Goal: Information Seeking & Learning: Learn about a topic

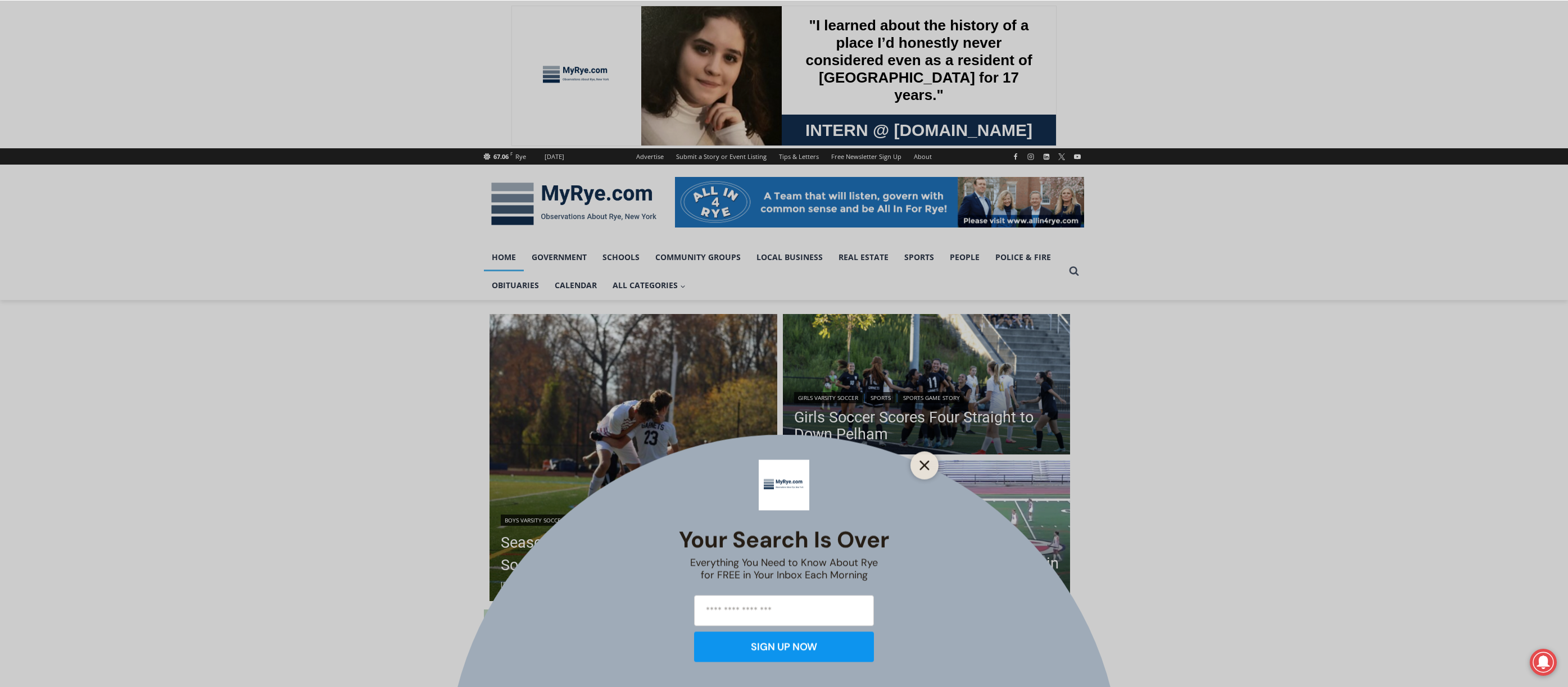
click at [920, 462] on icon "Close" at bounding box center [924, 465] width 10 height 10
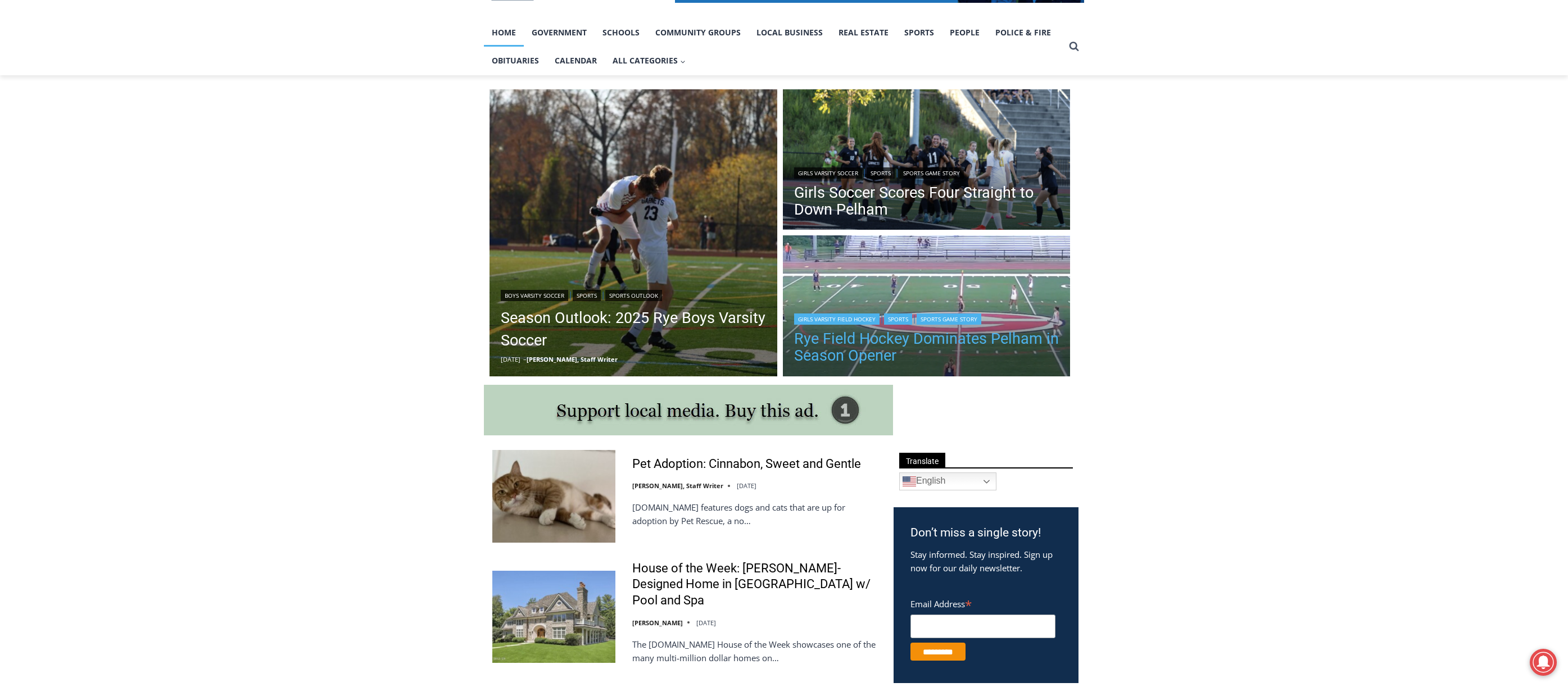
scroll to position [449, 0]
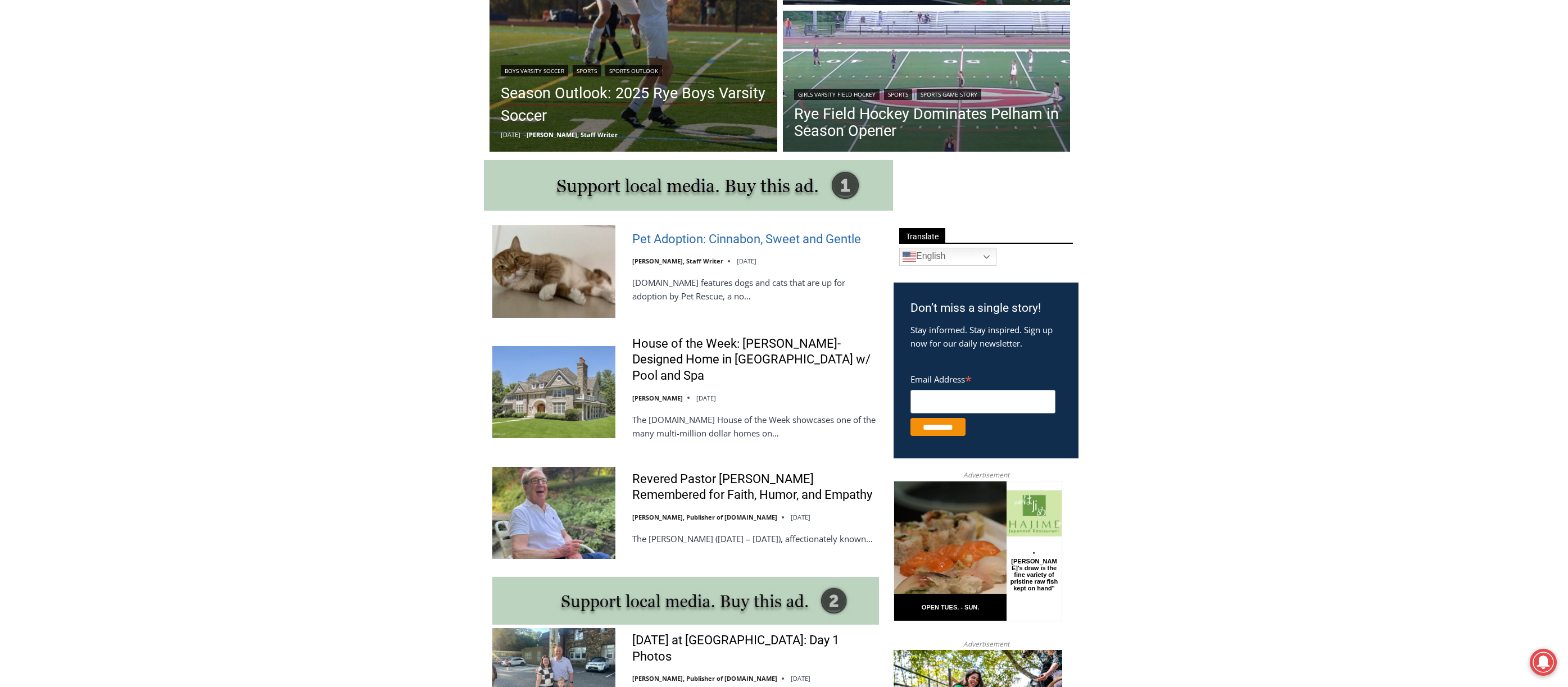
click at [711, 236] on link "Pet Adoption: Cinnabon, Sweet and Gentle" at bounding box center [747, 240] width 229 height 16
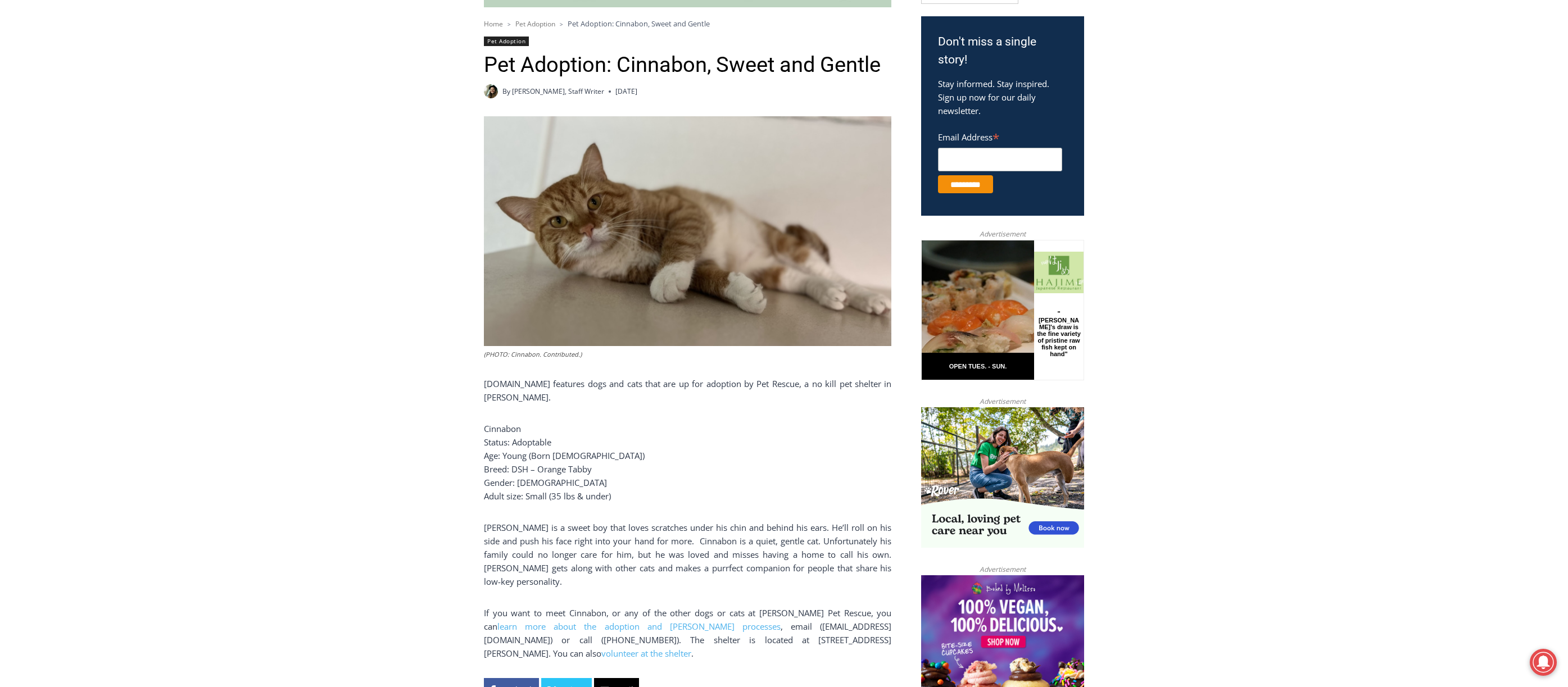
scroll to position [337, 0]
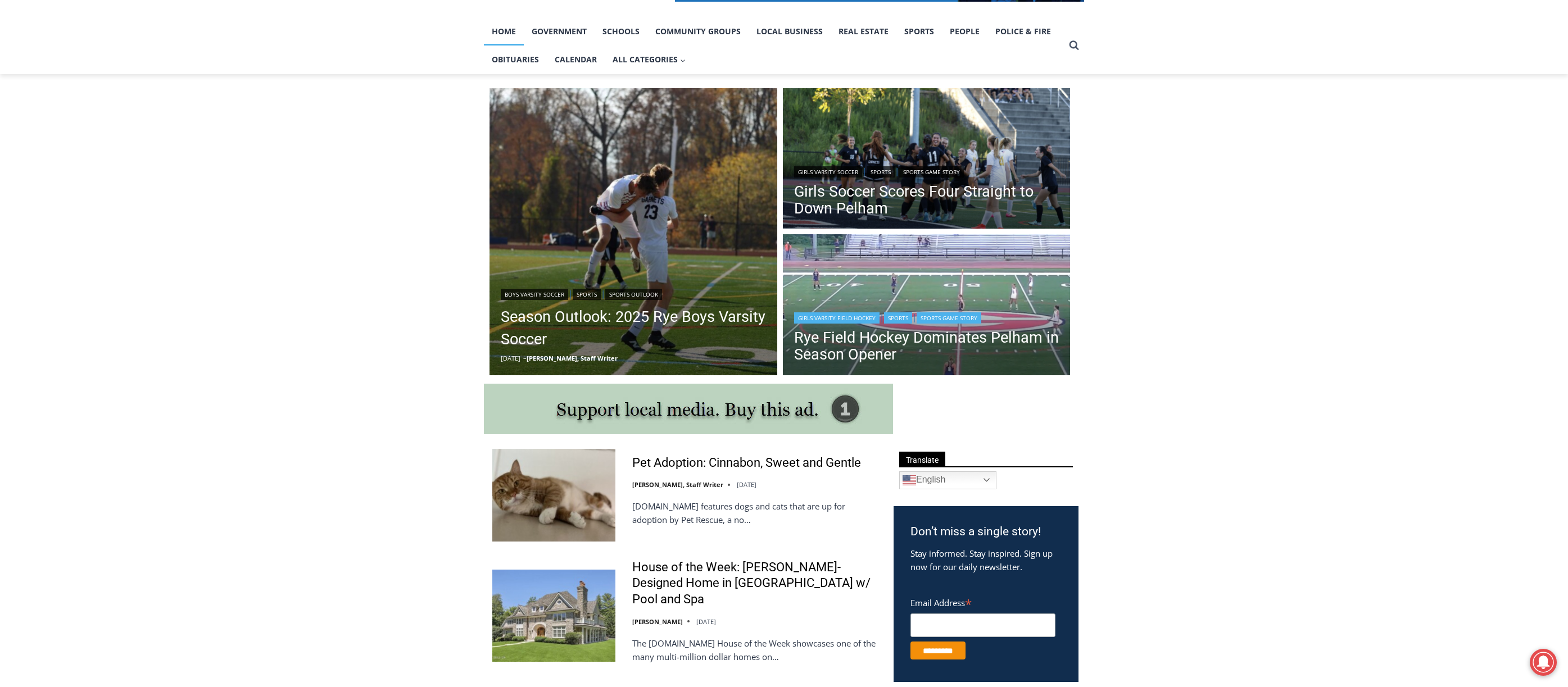
scroll to position [225, 0]
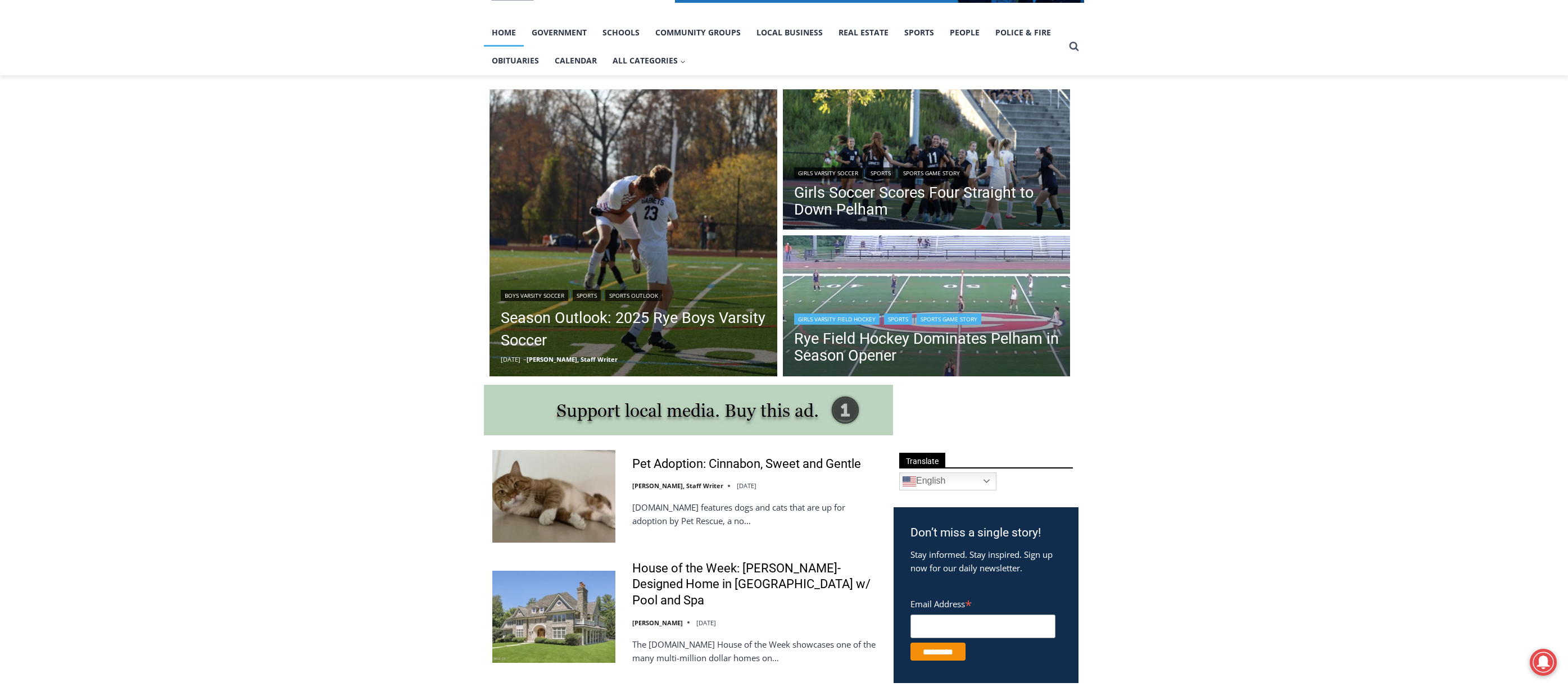
click at [858, 321] on link "Girls Varsity Field Hockey" at bounding box center [837, 319] width 86 height 11
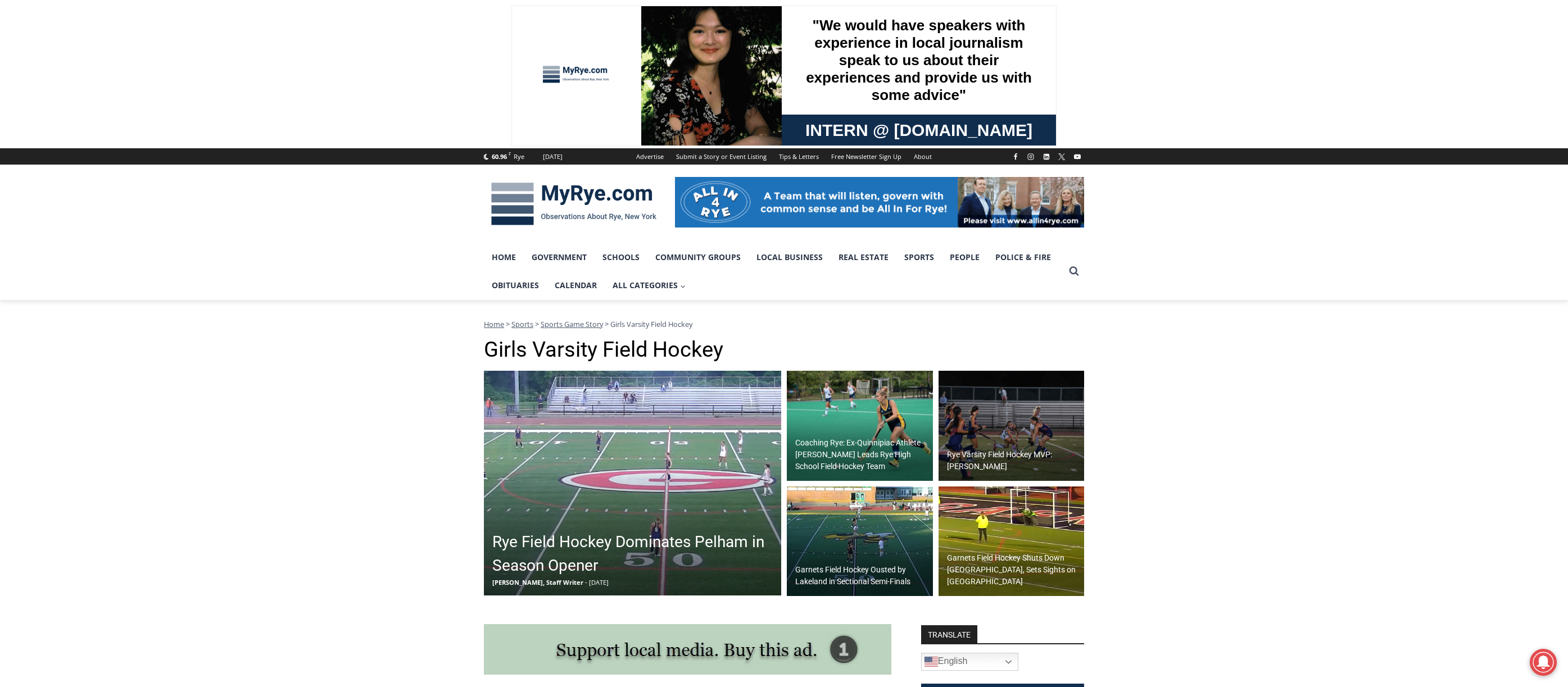
click at [594, 466] on img at bounding box center [632, 484] width 297 height 225
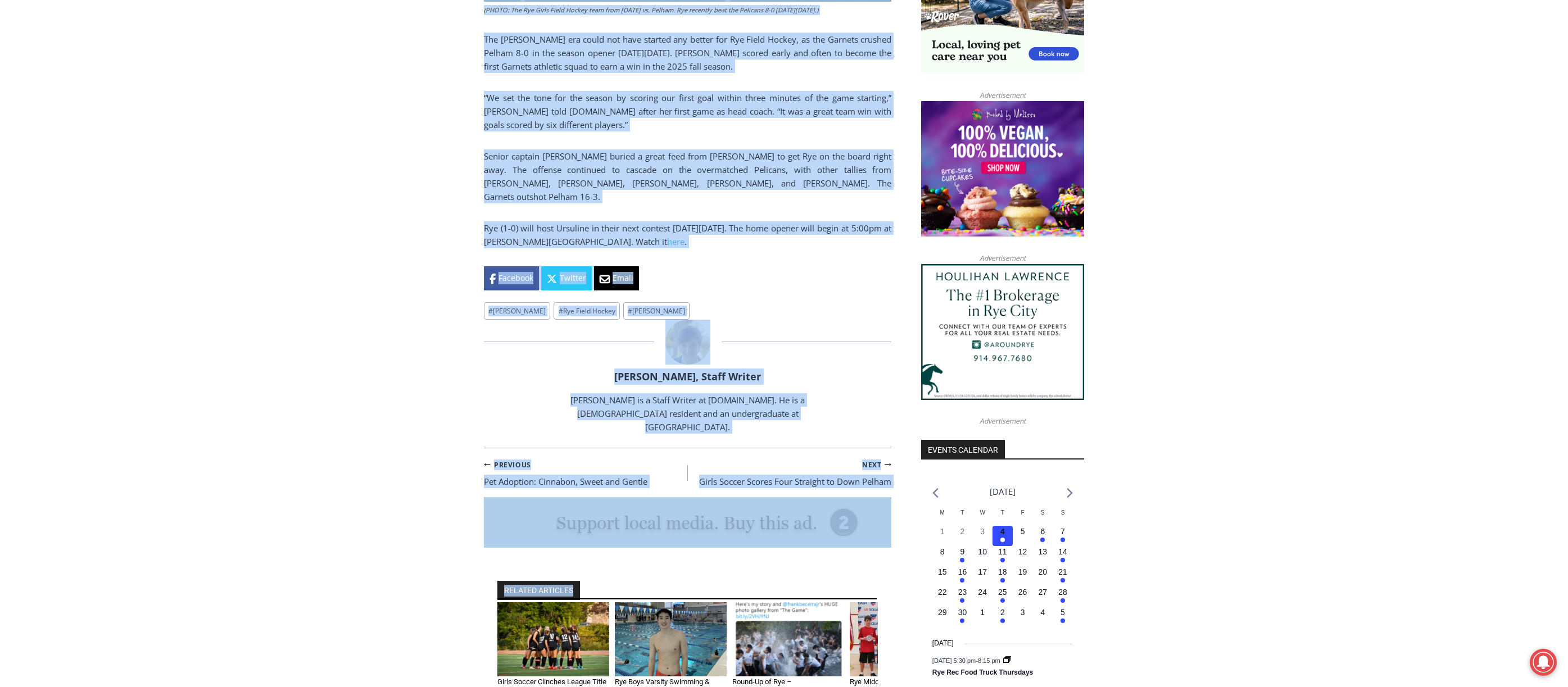
scroll to position [967, 0]
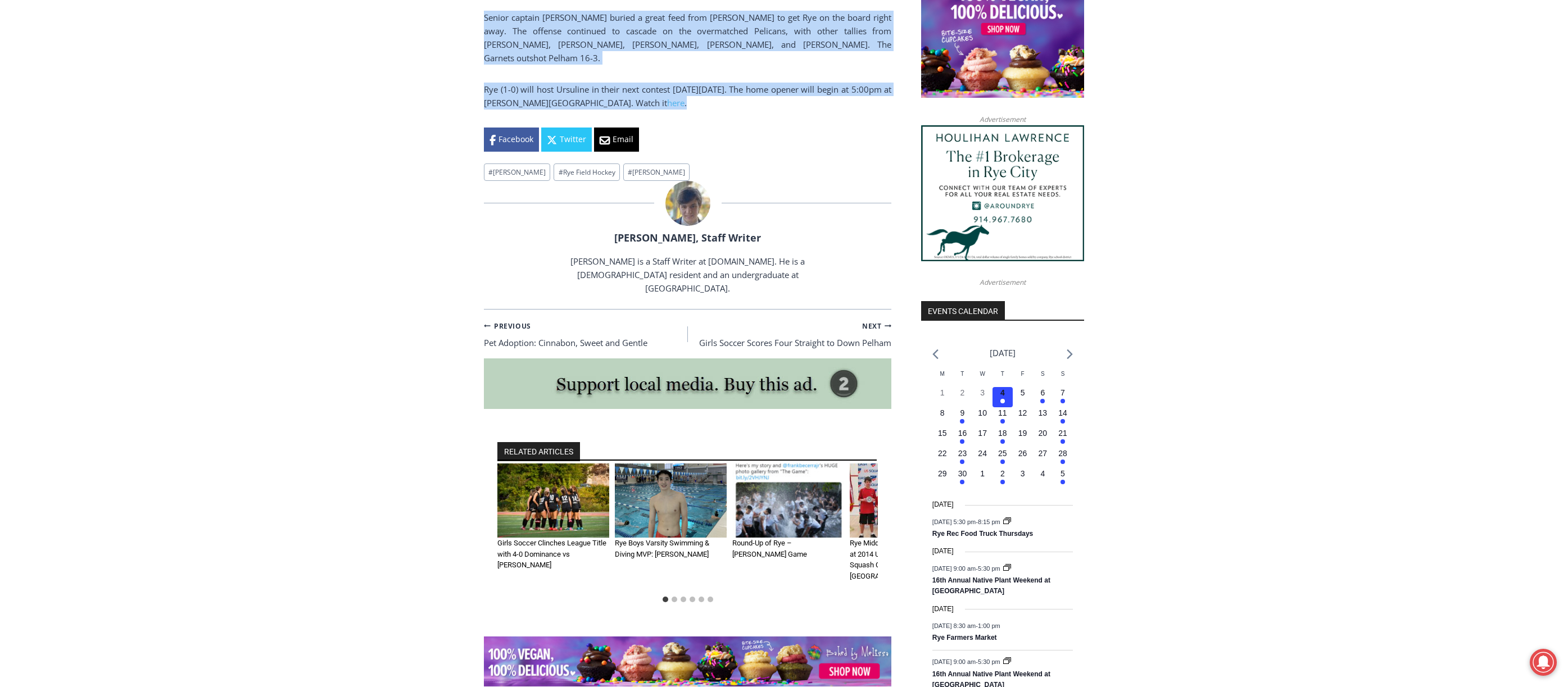
drag, startPoint x: 479, startPoint y: 418, endPoint x: 657, endPoint y: 114, distance: 352.3
click at [657, 114] on div "Home > Sports > Sports Game Story > Girls Varsity Field Hockey > Rye Field Hock…" at bounding box center [784, 204] width 1568 height 1742
copy div "Lorem Ipsumdo Sitam Consec Adipis Elitse Doei Tempo Inc Utlab Etdolo Magnaaliq …"
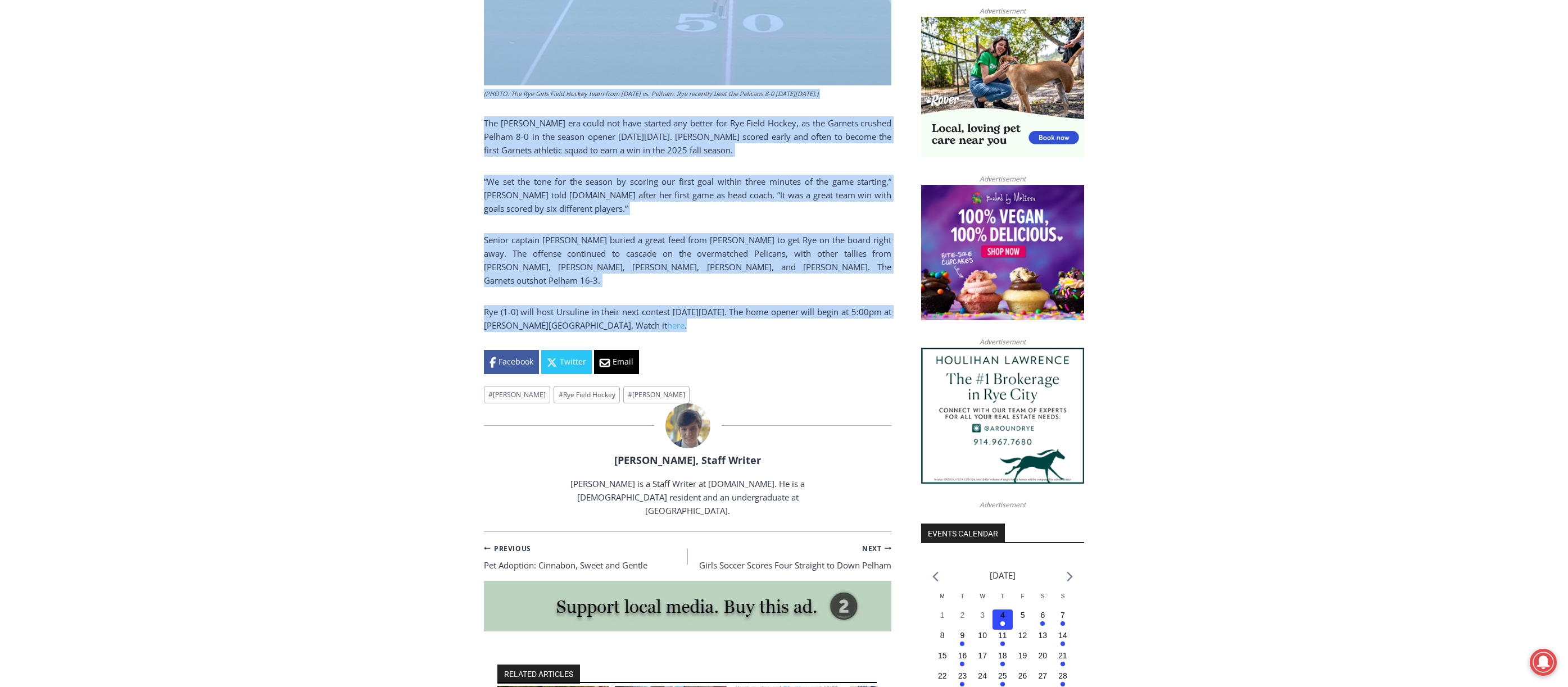
scroll to position [742, 0]
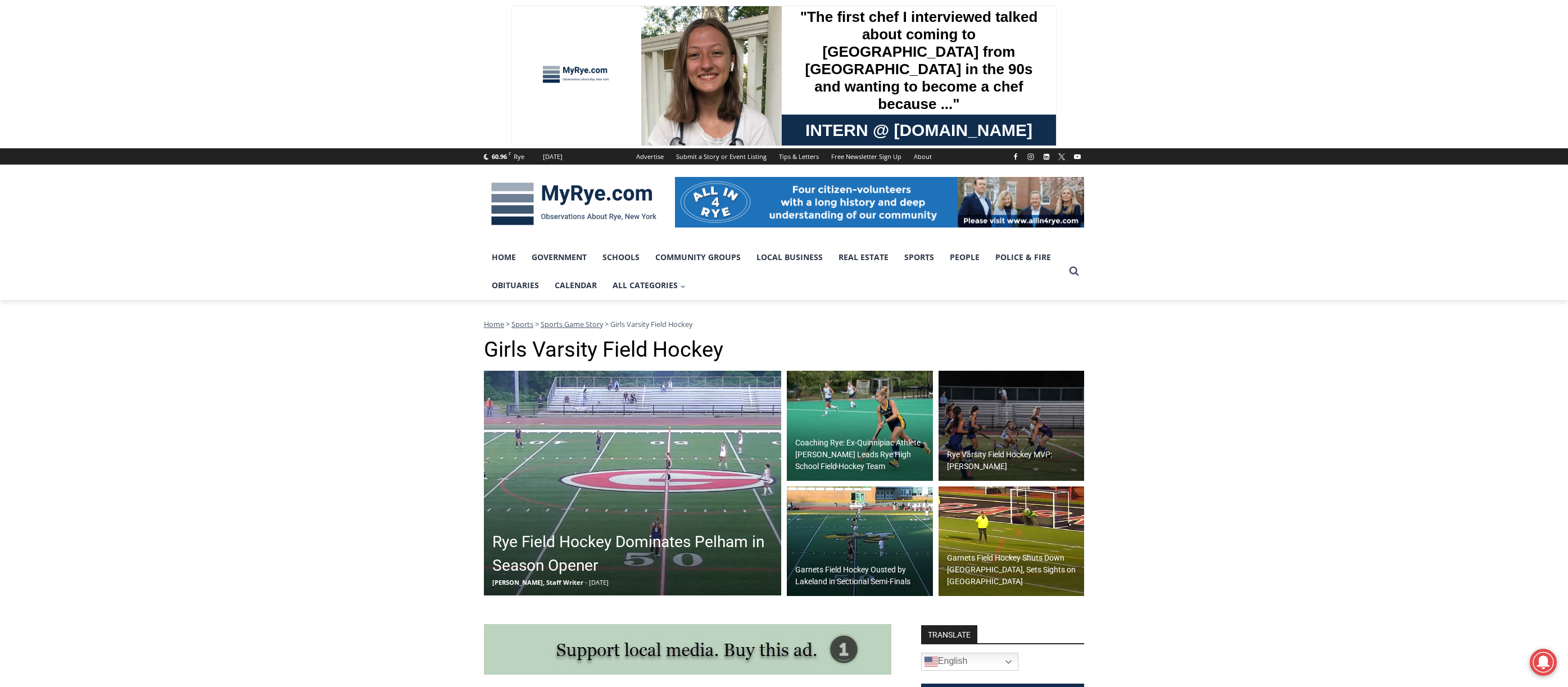
click at [489, 327] on span "Home" at bounding box center [494, 324] width 20 height 10
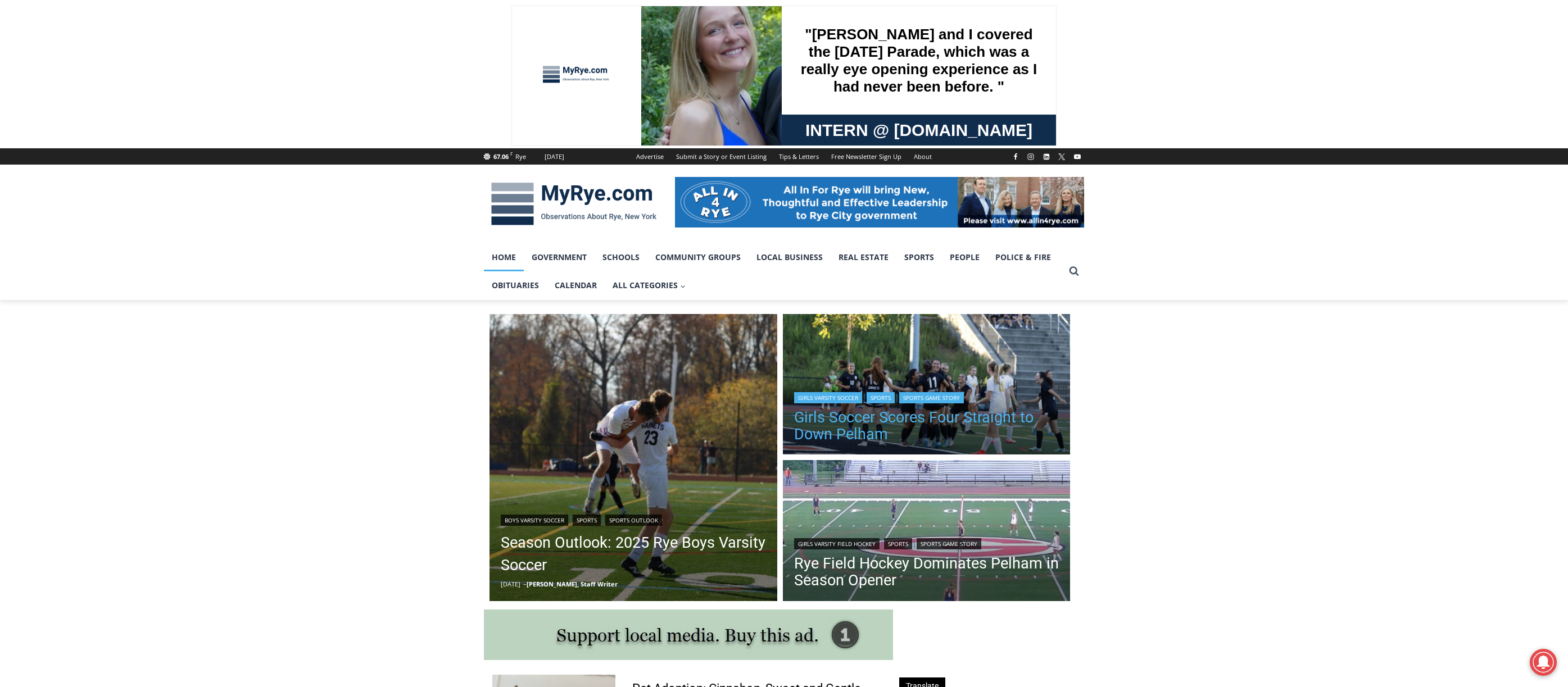
click at [854, 422] on link "Girls Soccer Scores Four Straight to Down Pelham" at bounding box center [927, 426] width 265 height 34
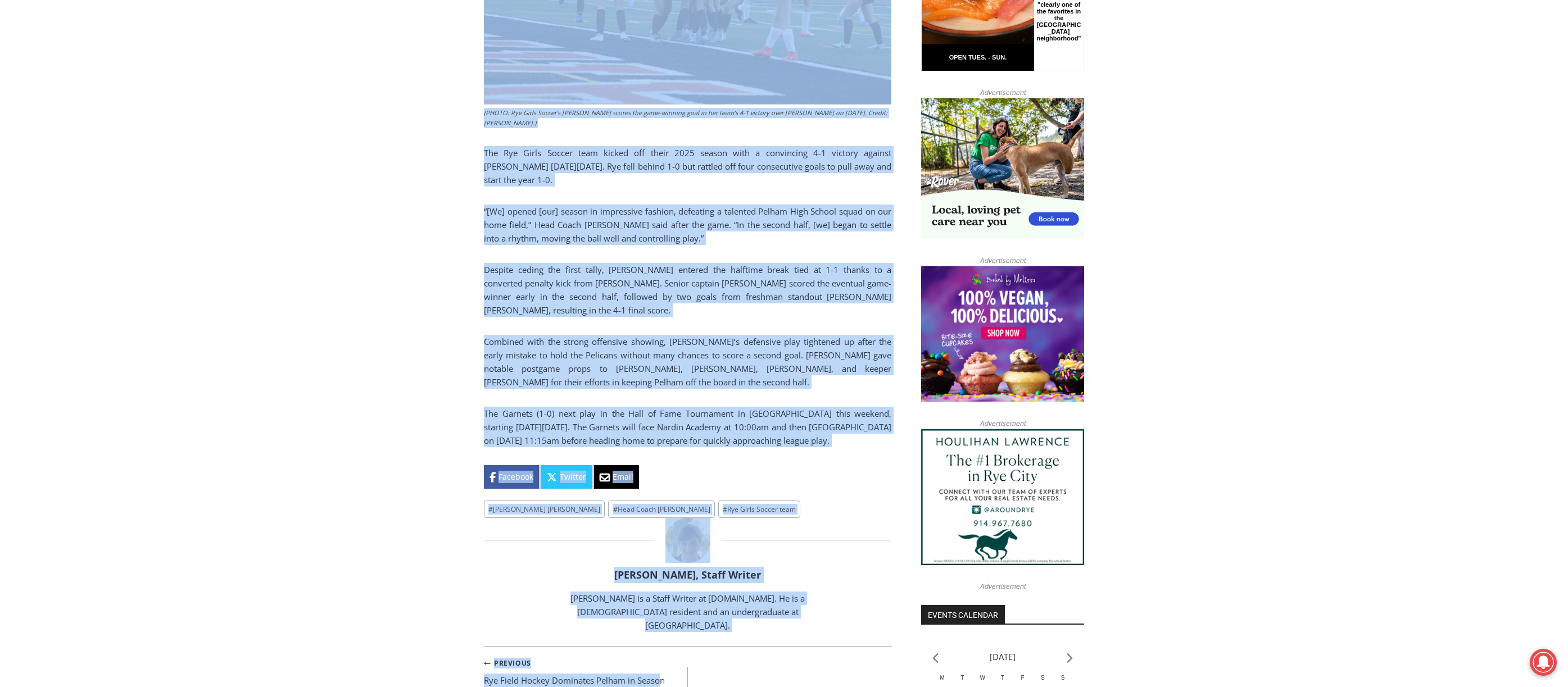
scroll to position [938, 0]
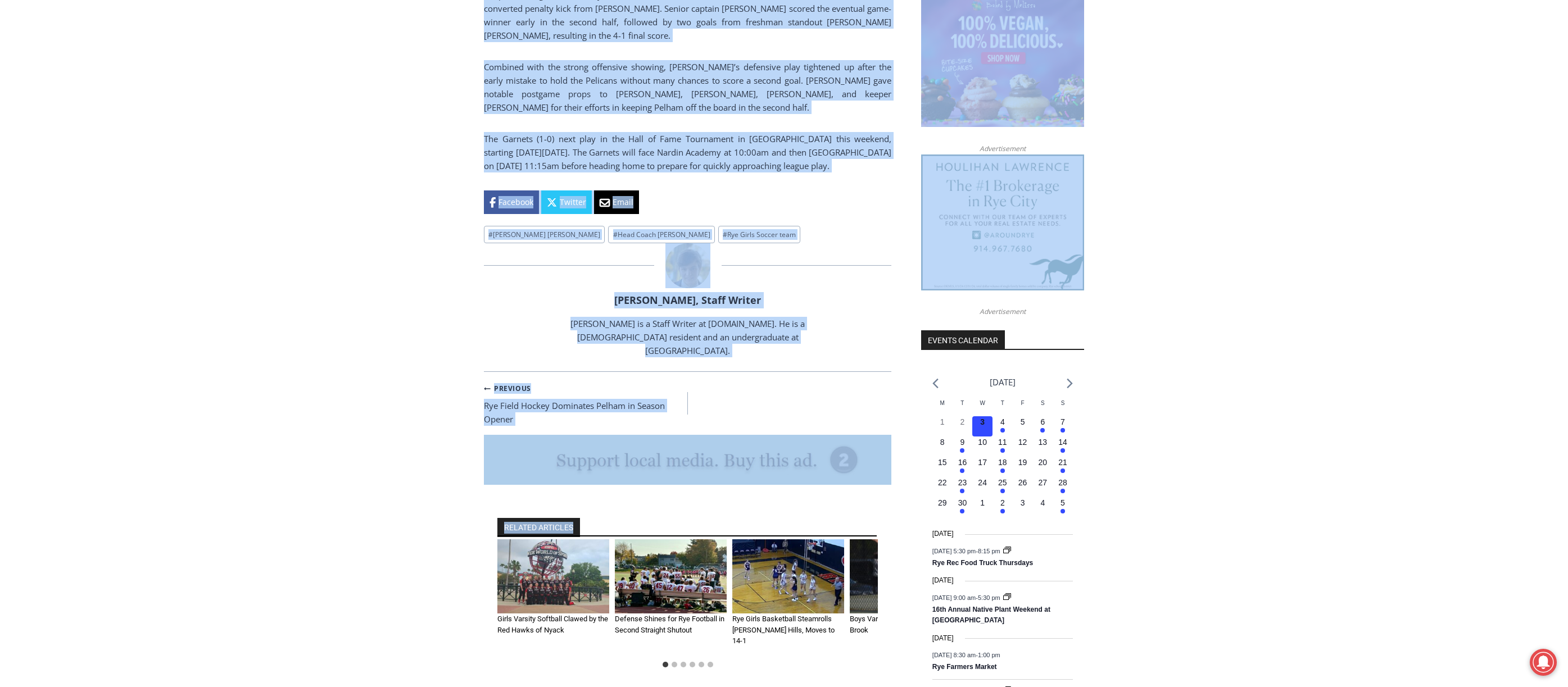
drag, startPoint x: 484, startPoint y: 140, endPoint x: 927, endPoint y: 146, distance: 443.0
click at [927, 146] on div "Home > Sports > Sports Game Story > Girls Varsity Soccer > Girls Soccer Scores …" at bounding box center [784, 257] width 600 height 1766
copy div "Lorem Ipsumd Sitame Cons Adipisci el Sedd Eiusmo Te Incidid Utlabo, Etdol Magna…"
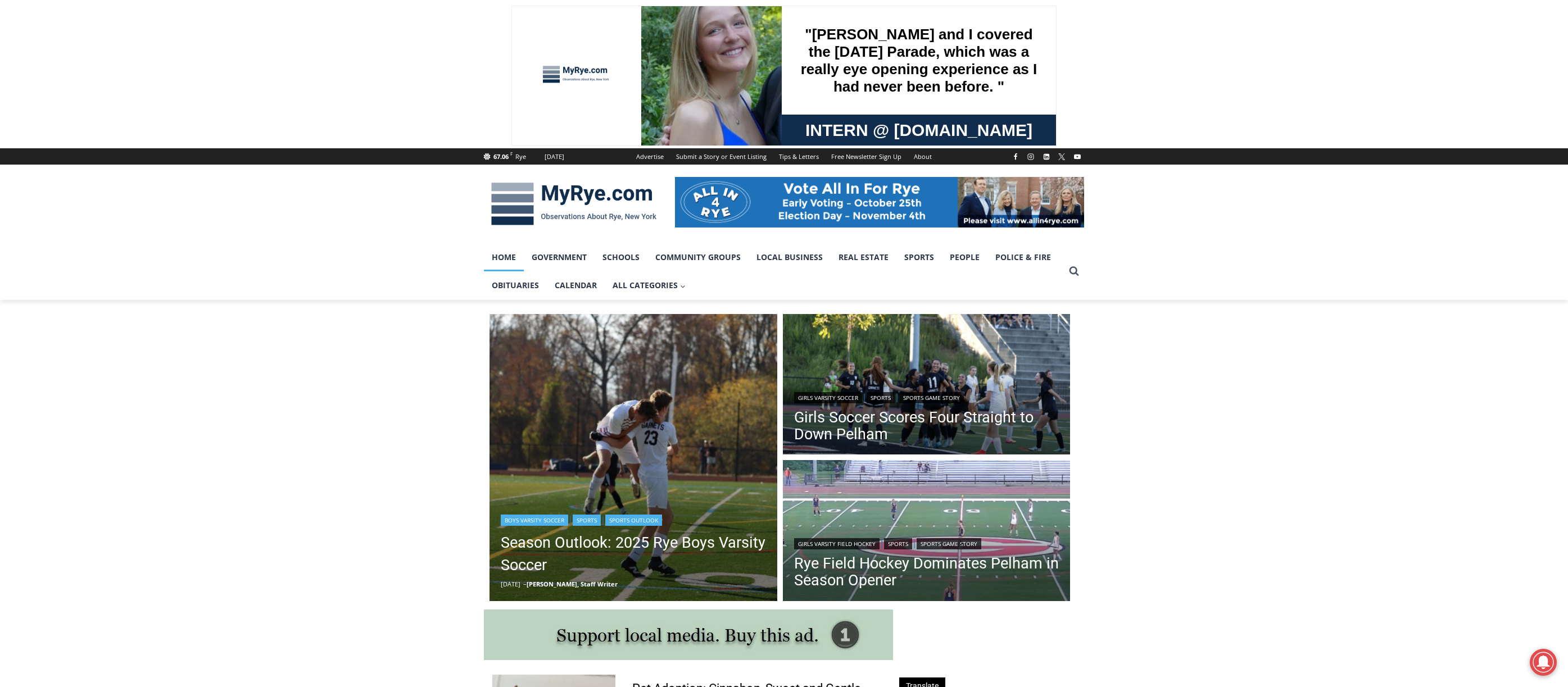
click at [597, 442] on img "Read More Season Outlook: 2025 Rye Boys Varsity Soccer" at bounding box center [633, 457] width 288 height 288
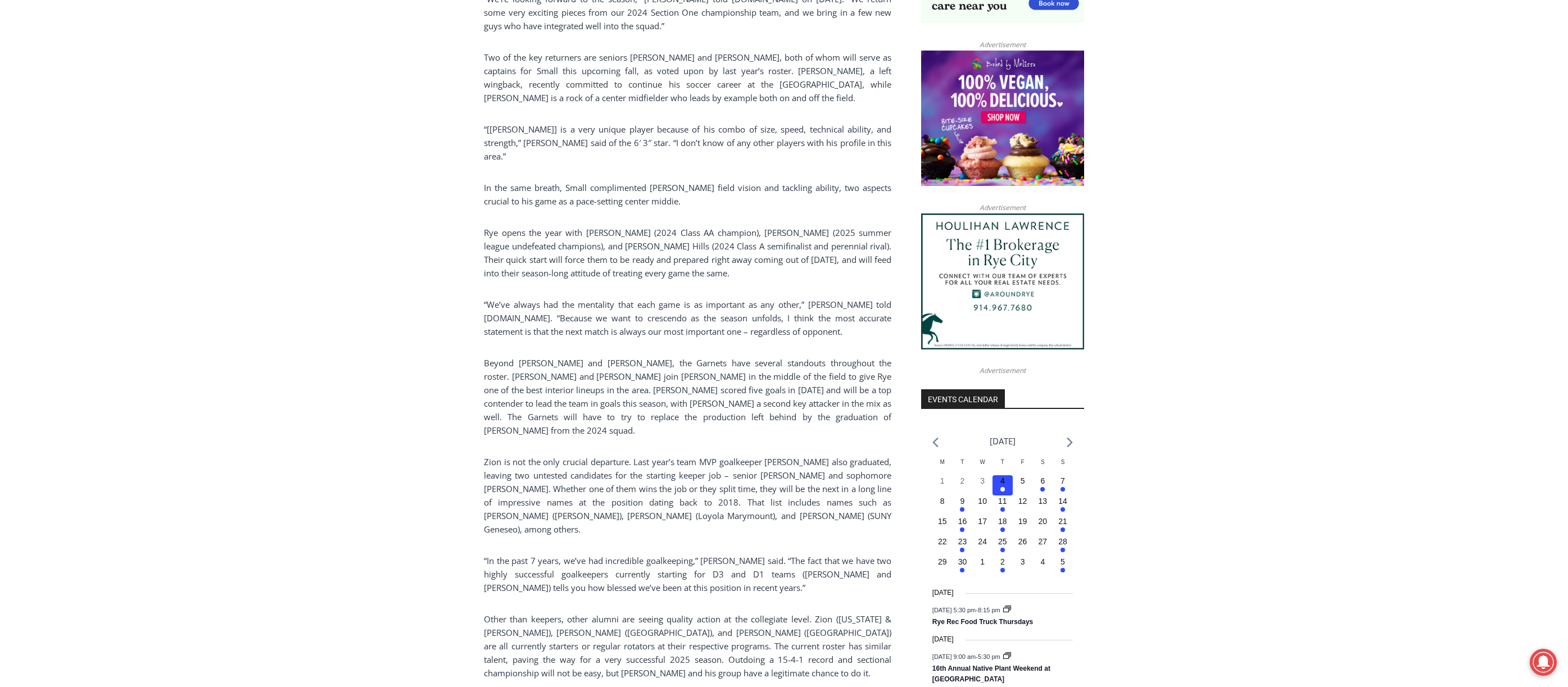
scroll to position [907, 0]
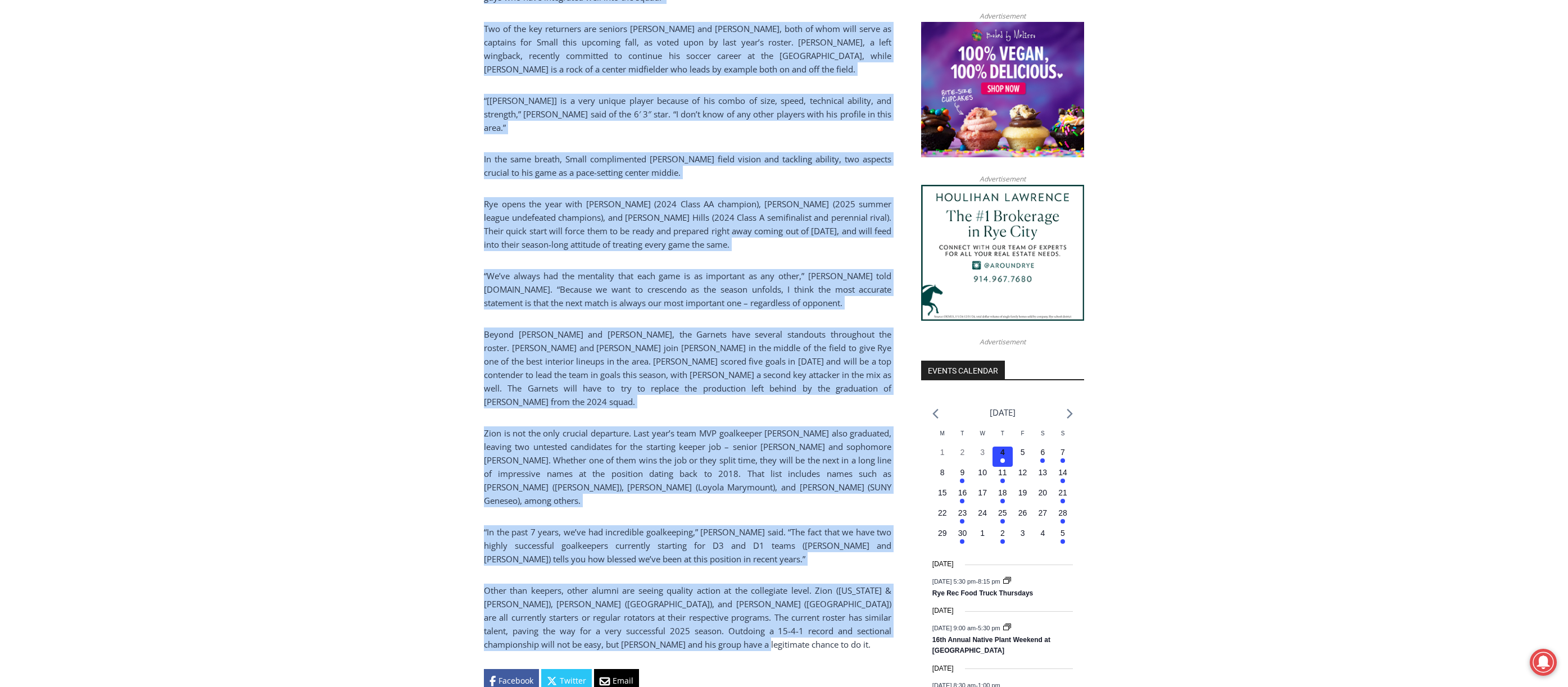
drag, startPoint x: 482, startPoint y: 412, endPoint x: 724, endPoint y: 609, distance: 312.0
click at [724, 612] on div "Home > Sports > Sports Game Story > Boys Varsity Soccer > Season Outlook: 2025 …" at bounding box center [784, 504] width 1568 height 2223
copy div "Season Outlook: 2025 Rye Boys Varsity Soccer By Charlie Morris, Staff Writer Se…"
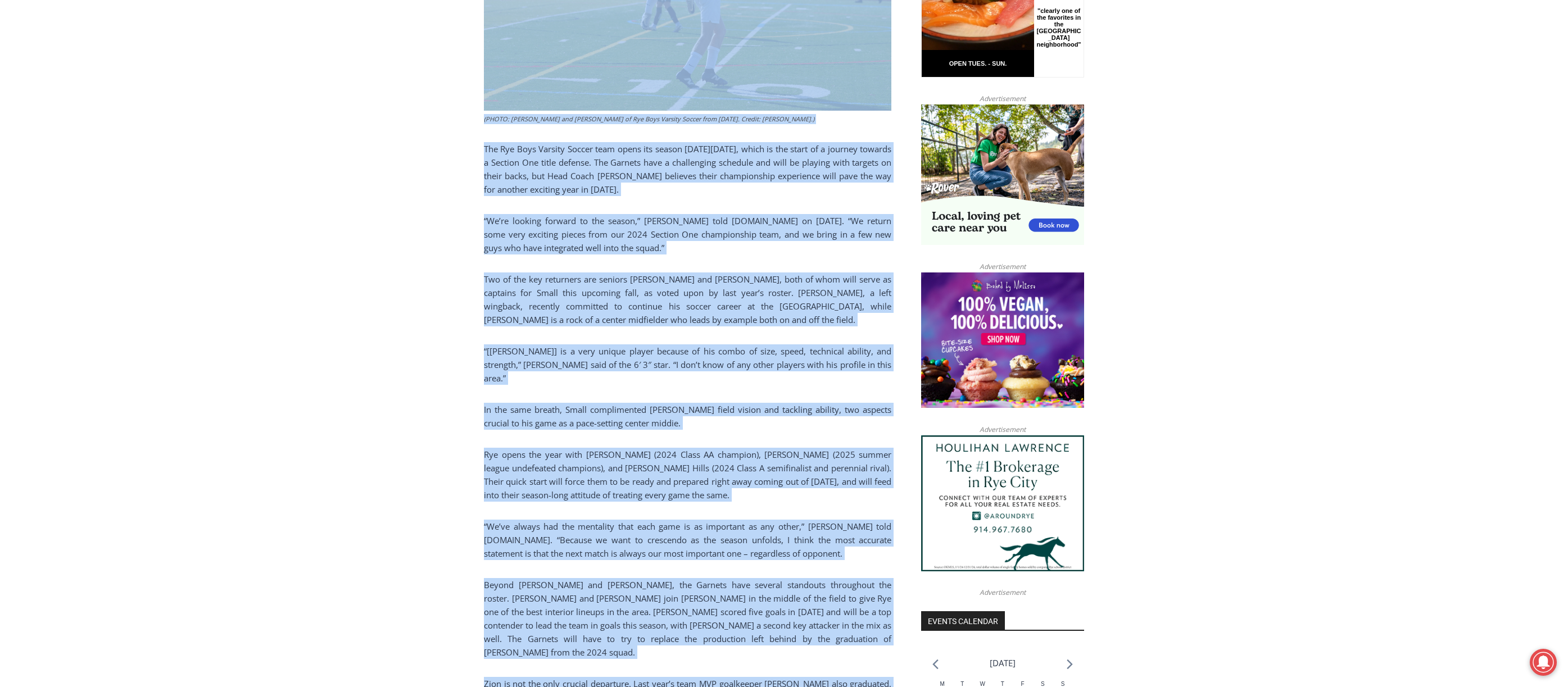
scroll to position [514, 0]
